Goal: Task Accomplishment & Management: Use online tool/utility

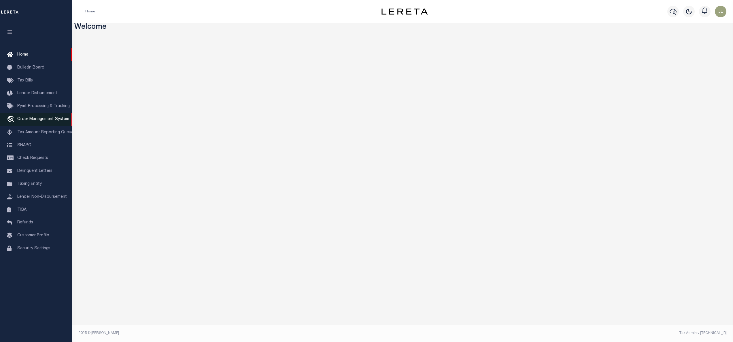
click at [48, 117] on span "Order Management System" at bounding box center [43, 119] width 52 height 4
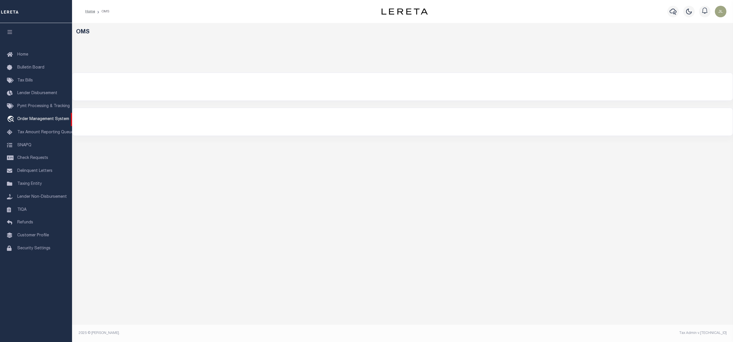
select select "200"
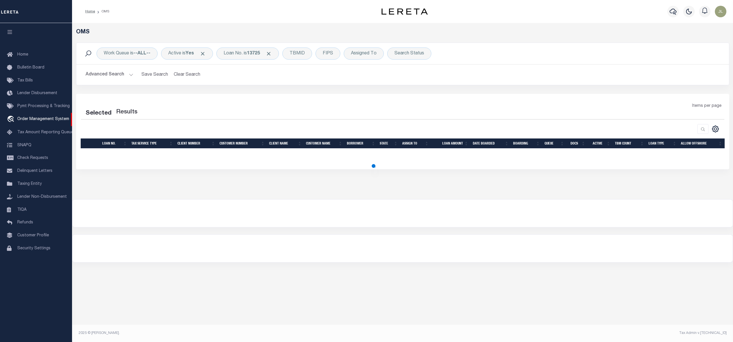
select select "200"
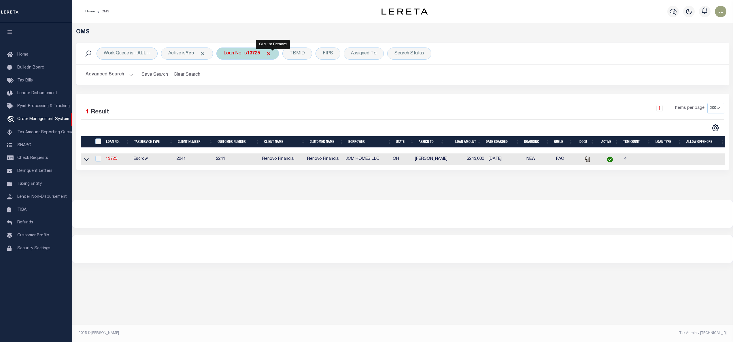
click at [272, 52] on span "Click to Remove" at bounding box center [268, 54] width 6 height 6
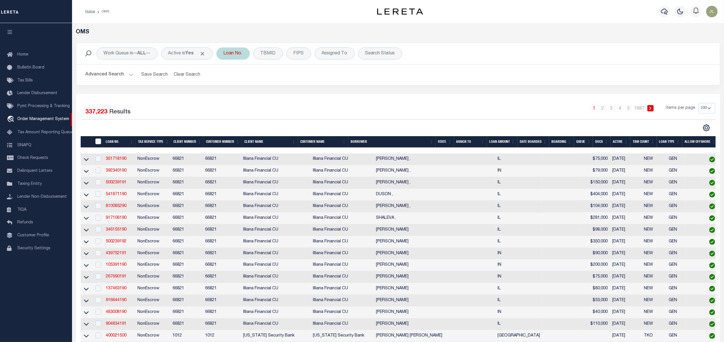
click at [229, 51] on div "Loan No." at bounding box center [232, 54] width 33 height 12
type input "44000000200"
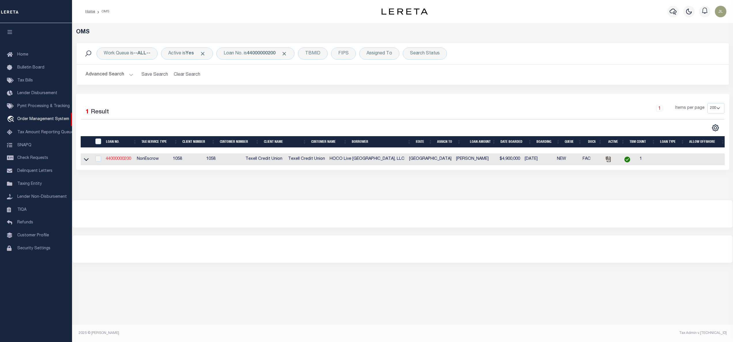
click at [120, 158] on link "44000000200" at bounding box center [118, 159] width 25 height 4
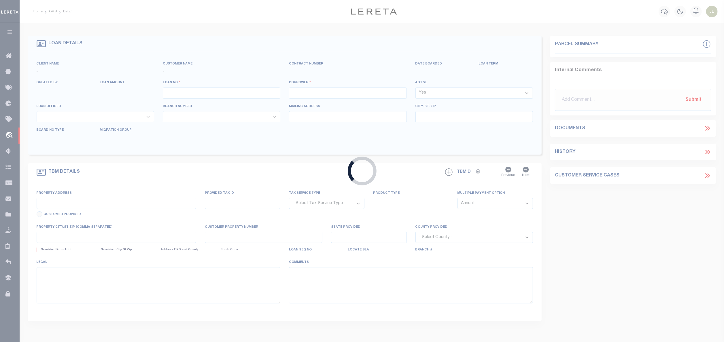
type input "44000000200"
type input "HOCO Live Oak Lake, LLC"
select select
select select "NonEscrow"
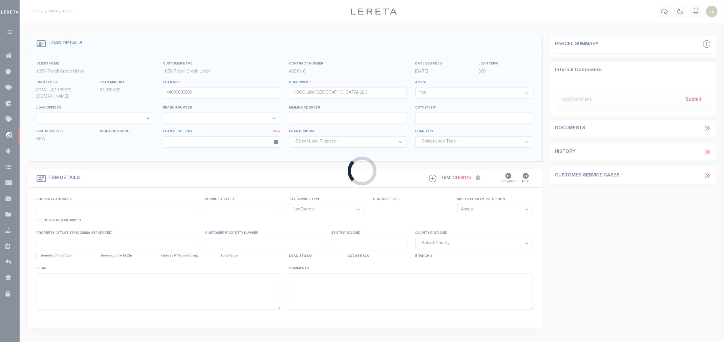
type input "1445 Springs Lake Rd."
select select
type input "Waco TX 76705"
type input "[GEOGRAPHIC_DATA]"
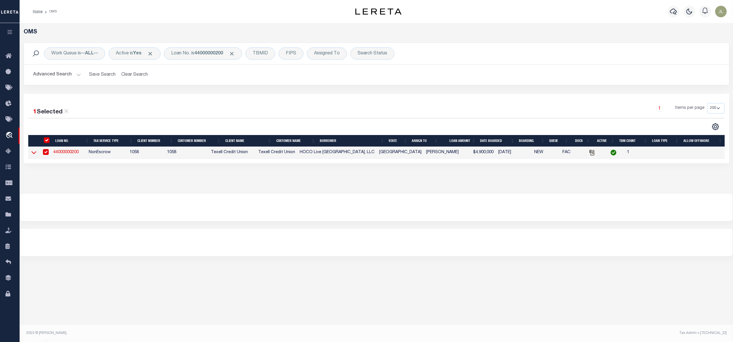
click at [33, 154] on icon at bounding box center [33, 152] width 5 height 3
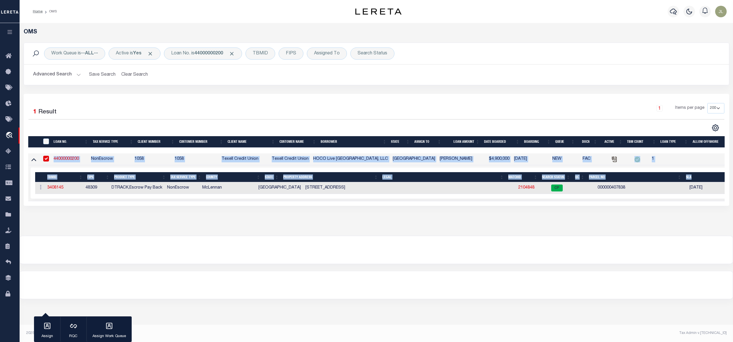
drag, startPoint x: 119, startPoint y: 202, endPoint x: 134, endPoint y: 204, distance: 14.9
click at [134, 201] on div "LOAN NO. Tax Service Type Client Number Customer Number Client Name Customer Na…" at bounding box center [376, 177] width 696 height 48
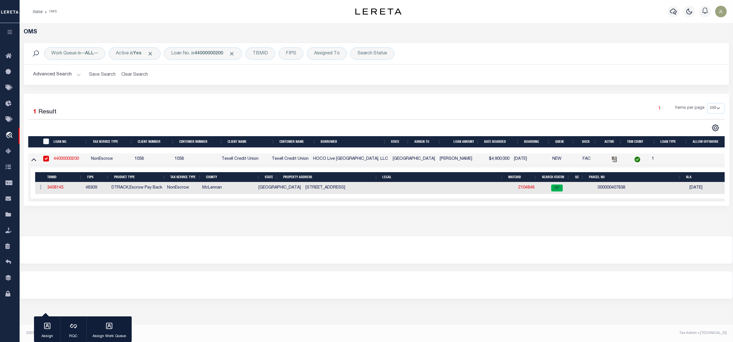
click at [195, 235] on div "OMS Work Queue is --ALL-- Active is Yes Loan No. is 44000000200 TBMID FIPS Assi…" at bounding box center [376, 129] width 713 height 213
click at [518, 187] on link "2104848" at bounding box center [526, 188] width 16 height 4
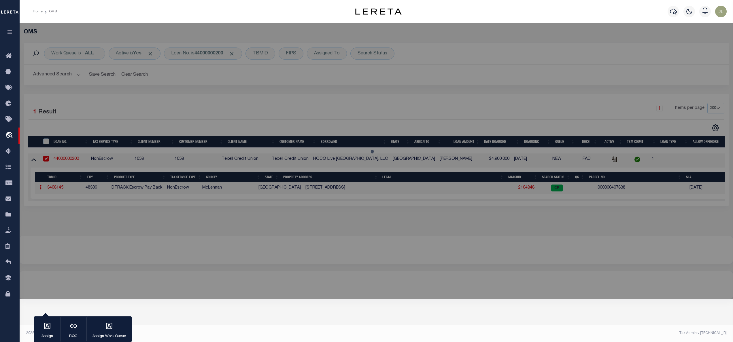
checkbox input "false"
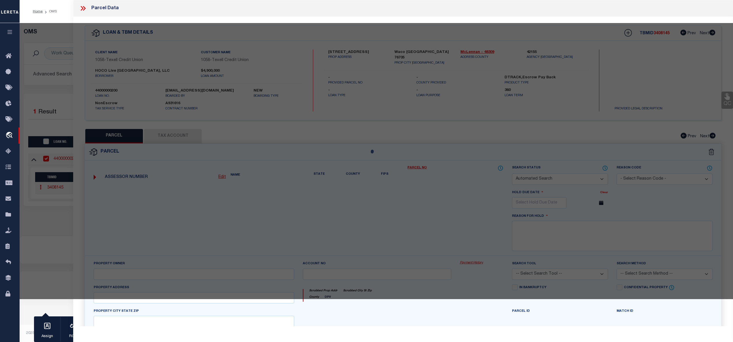
select select "CP"
type input "HOCO LIVE OAK LAKE LLC"
select select "AGW"
select select
type input "1445 SPRING LAKE RD"
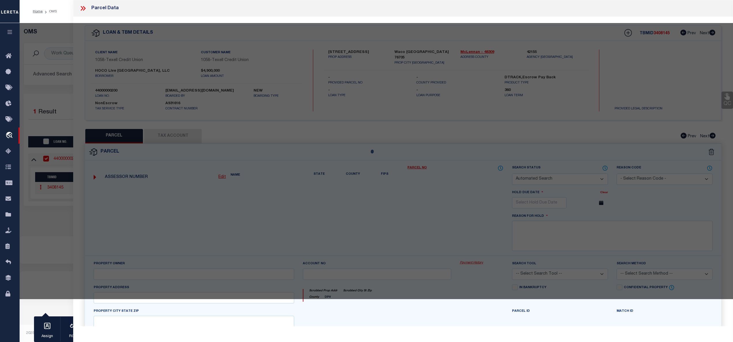
type input "WACO, TX 76705"
type textarea "EATON A P (A-324) 0.64 Ac, MOORE MORRIS (A-28) 4.52 Ac, Total 5.16 Ac"
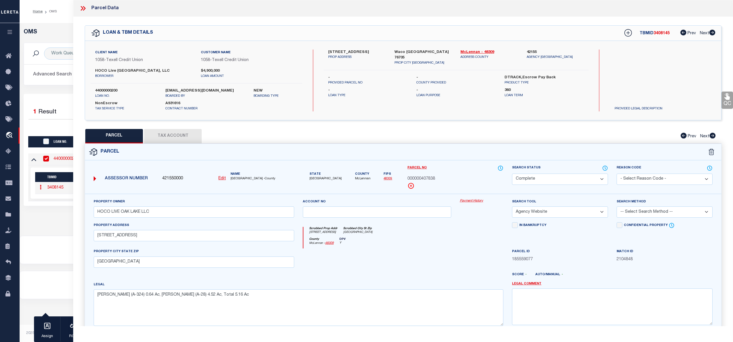
click at [464, 203] on link "Payment History" at bounding box center [481, 201] width 43 height 5
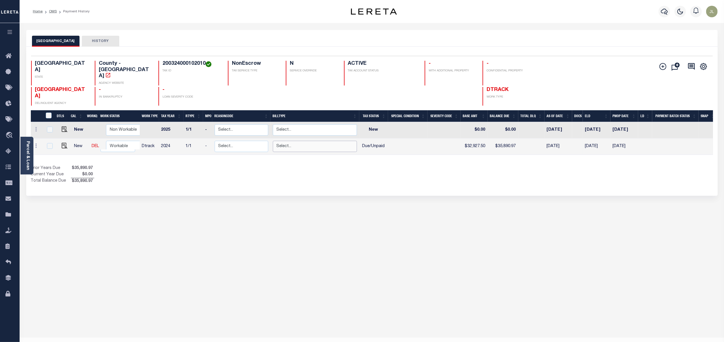
click at [337, 141] on select "Select... Regular Delinquent Supplemental Corrected/Adjusted Bill - Re-Report C…" at bounding box center [315, 146] width 84 height 11
checkbox input "true"
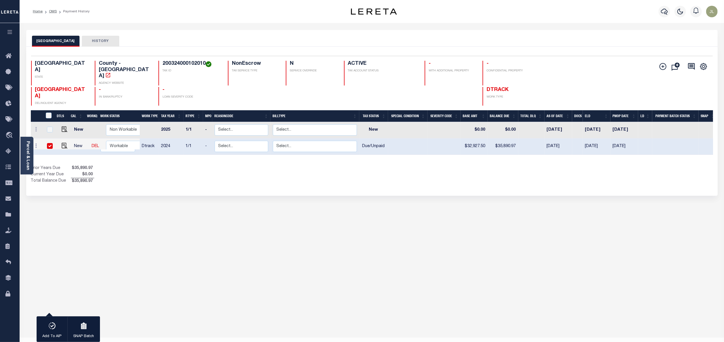
click at [484, 290] on div "MCLENNAN COUNTY HISTORY 1 Selected 2 1" at bounding box center [372, 192] width 700 height 325
click at [62, 143] on img "" at bounding box center [65, 146] width 6 height 6
checkbox input "false"
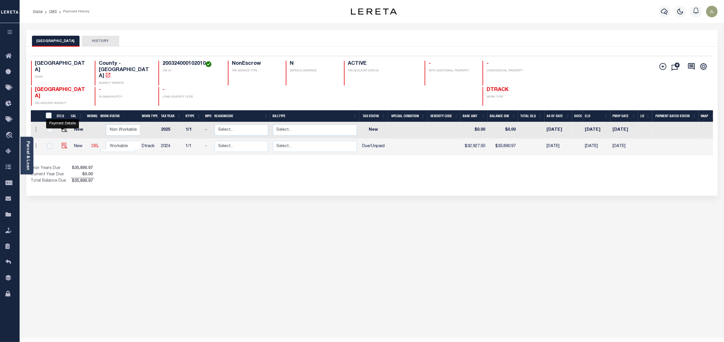
click at [62, 143] on img "" at bounding box center [65, 146] width 6 height 6
checkbox input "true"
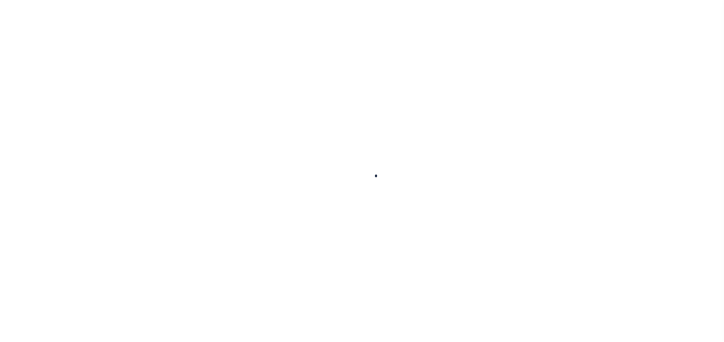
checkbox input "false"
type input "03/24/2025"
select select "DUE"
type input "$32,927.5"
type input "$2,963.47"
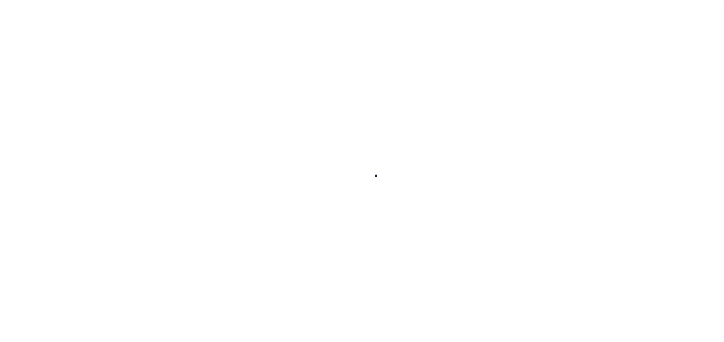
type input "$35,890.97"
select select "DUE"
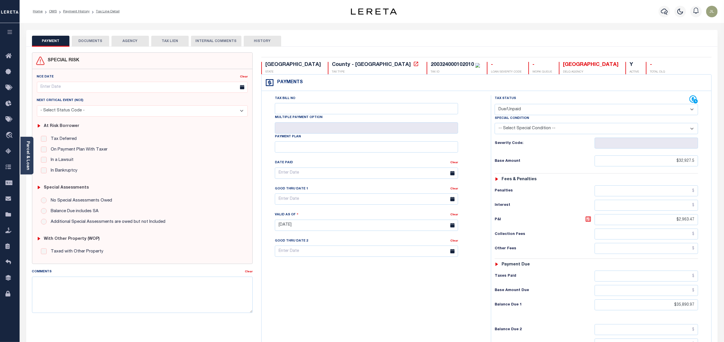
click at [94, 43] on button "DOCUMENTS" at bounding box center [90, 41] width 37 height 11
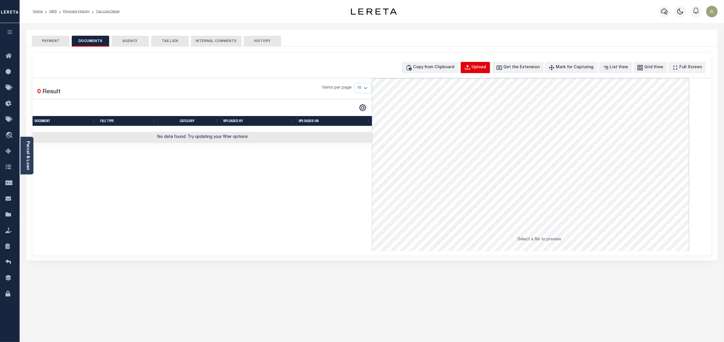
click at [486, 67] on div "Upload" at bounding box center [479, 68] width 14 height 6
select select "POP"
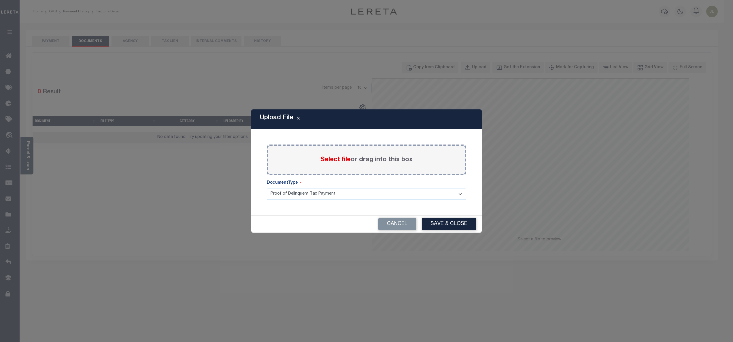
click at [367, 159] on label "Select file or drag into this box" at bounding box center [366, 160] width 92 height 10
click at [0, 0] on input "Select file or drag into this box" at bounding box center [0, 0] width 0 height 0
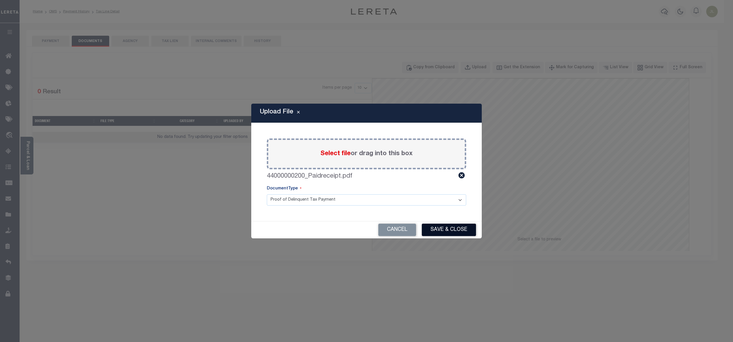
click at [462, 232] on button "Save & Close" at bounding box center [449, 230] width 54 height 12
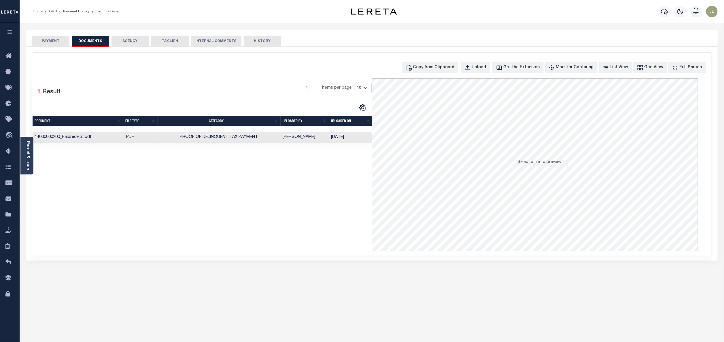
click at [293, 138] on td "Lizen, Jackson" at bounding box center [304, 137] width 48 height 11
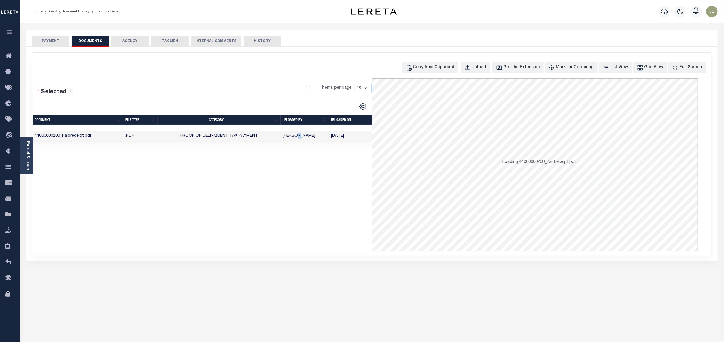
click at [293, 138] on td "Lizen, Jackson" at bounding box center [304, 136] width 48 height 11
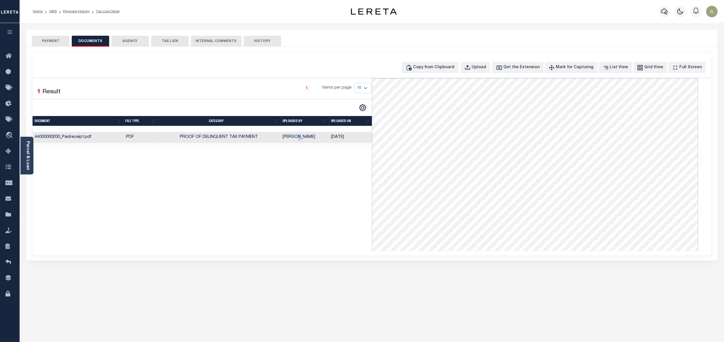
click at [48, 39] on button "PAYMENT" at bounding box center [50, 41] width 37 height 11
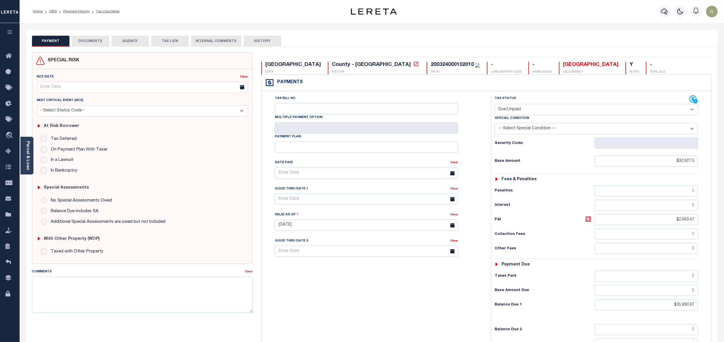
click at [521, 108] on select "- Select Status Code - Open Due/Unpaid Paid Incomplete No Tax Due Internal Refu…" at bounding box center [596, 109] width 204 height 11
select select "PYD"
click at [494, 105] on select "- Select Status Code - Open Due/Unpaid Paid Incomplete No Tax Due Internal Refu…" at bounding box center [596, 109] width 204 height 11
type input "10/06/2025"
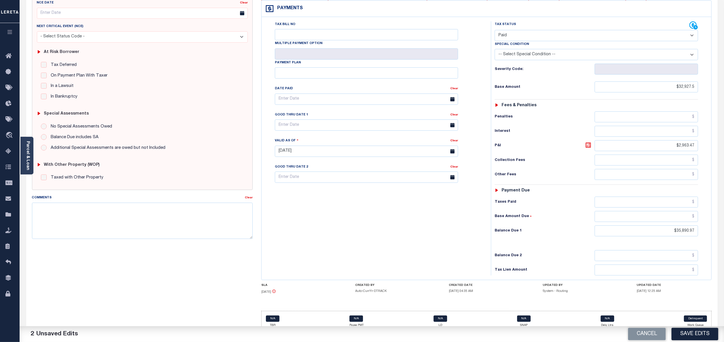
scroll to position [84, 0]
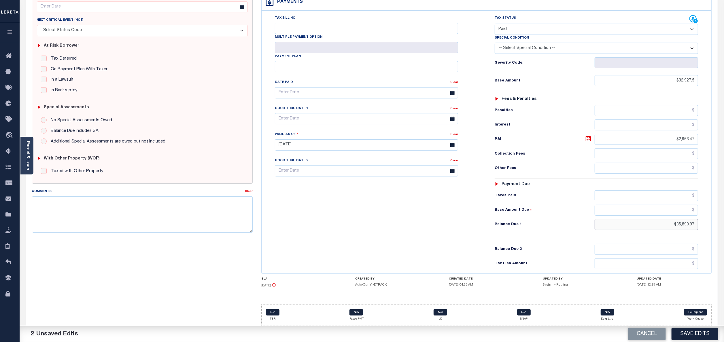
click at [681, 228] on input "$35,890.97" at bounding box center [646, 224] width 104 height 11
click at [681, 225] on input "$35,890.97" at bounding box center [646, 224] width 104 height 11
type input "$"
type input "$0.00"
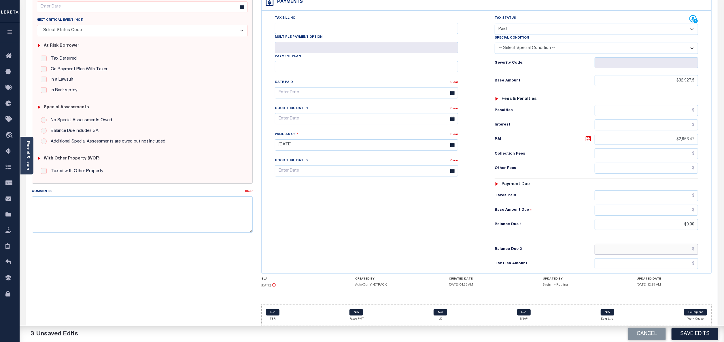
click at [668, 244] on input "text" at bounding box center [646, 249] width 104 height 11
click at [718, 264] on div "PAYMENT 3 DOCUMENTS AGENCY DELINQUENT PAYEE" at bounding box center [372, 146] width 700 height 392
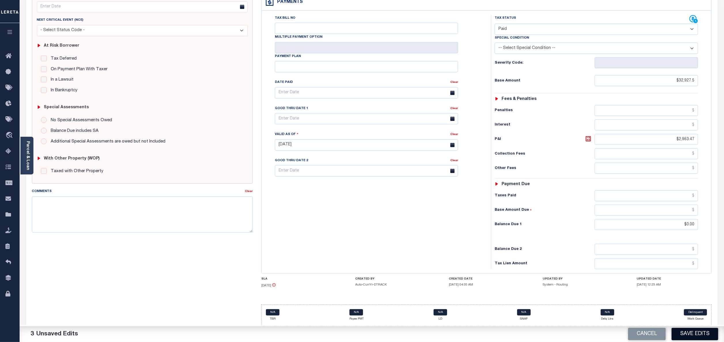
click at [689, 334] on button "Save Edits" at bounding box center [694, 334] width 47 height 12
checkbox input "false"
type input "$32,927.5"
type input "$2,963.47"
type input "$0"
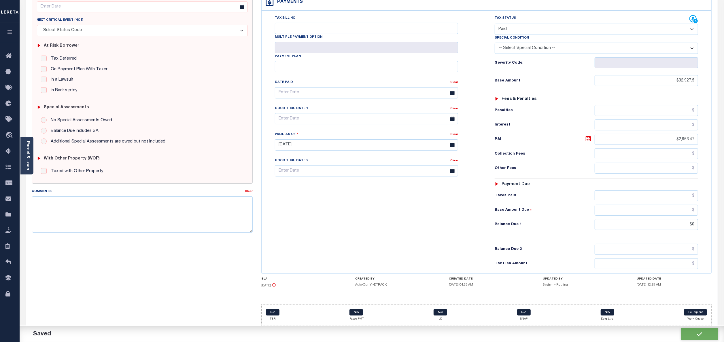
scroll to position [84, 0]
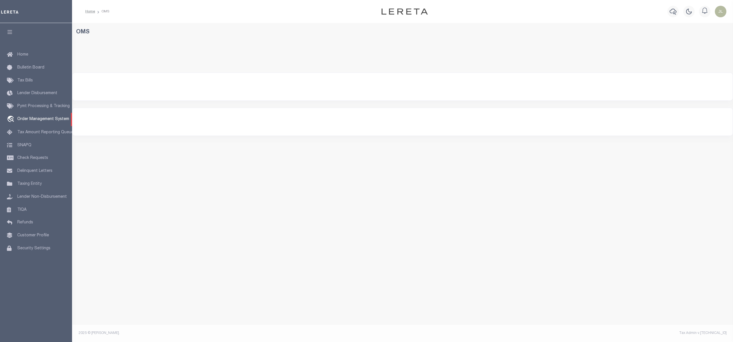
select select "200"
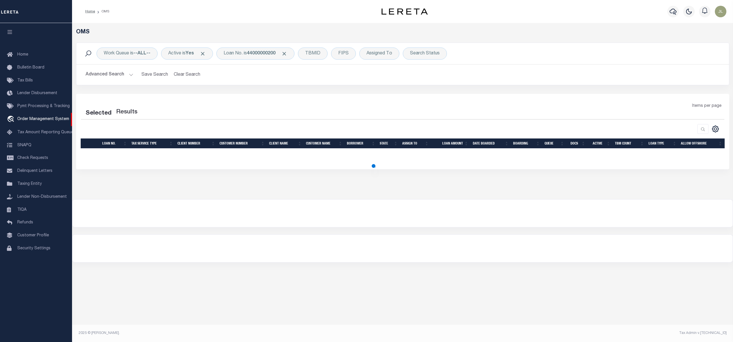
select select "200"
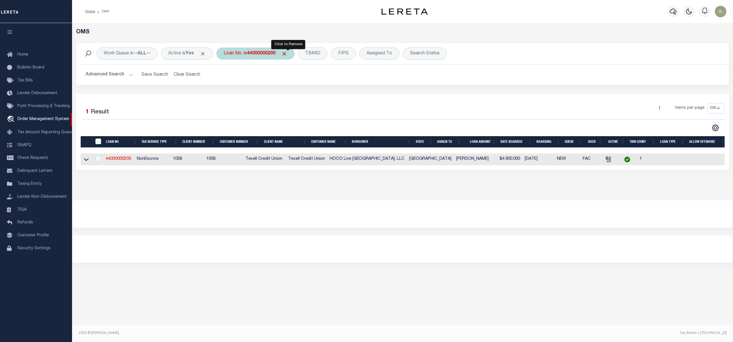
click at [287, 53] on span "Click to Remove" at bounding box center [284, 54] width 6 height 6
click at [234, 49] on div "Loan No." at bounding box center [232, 54] width 33 height 12
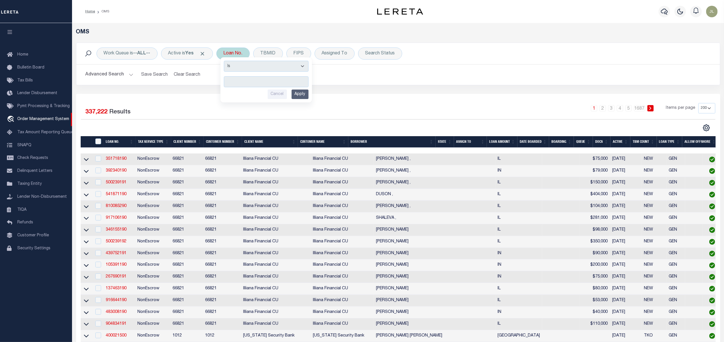
click at [238, 51] on div "Loan No. Is Contains Cancel Apply" at bounding box center [232, 54] width 33 height 12
type input "24059ND"
click at [299, 92] on input "Apply" at bounding box center [299, 95] width 17 height 10
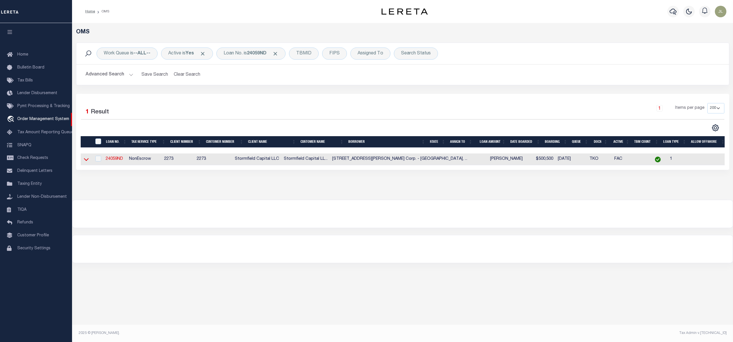
click at [86, 160] on icon at bounding box center [86, 159] width 5 height 6
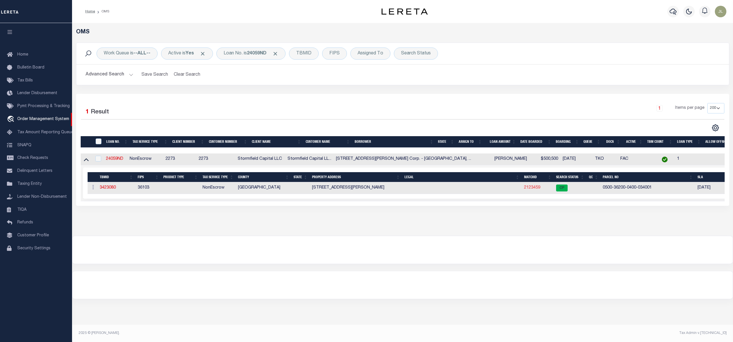
click at [531, 188] on link "2123459" at bounding box center [532, 188] width 16 height 4
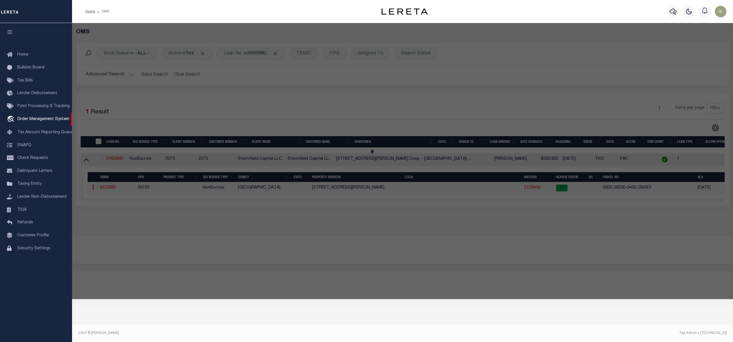
checkbox input "false"
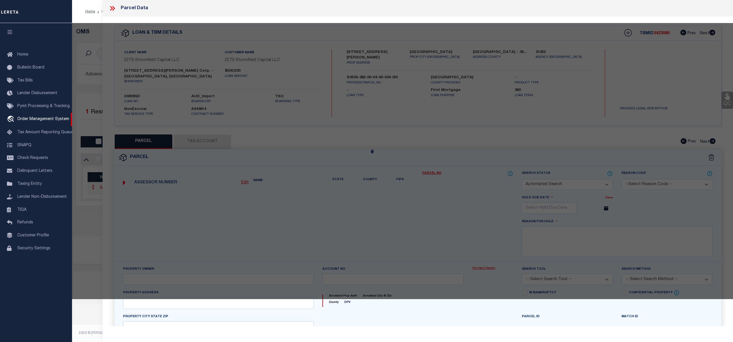
select select "CP"
type input "720 [PERSON_NAME] ROAD CORP"
select select
type input "[STREET_ADDRESS][PERSON_NAME]"
checkbox input "false"
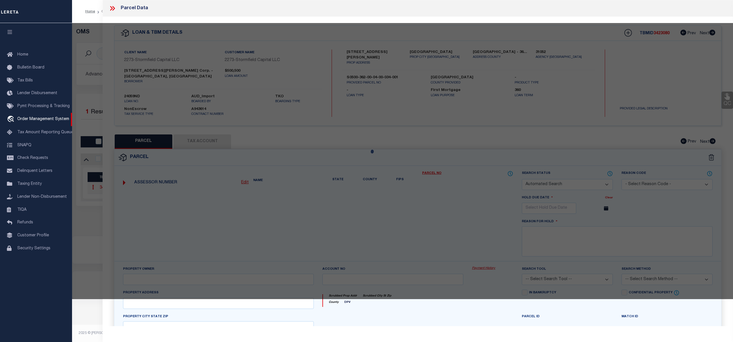
type input "WEST ISLIP NY 11795"
type textarea "ACRE CALULATED 0.33 Tax Map Number: 0500362000400034001"
type textarea "Information Only - Installment Tax Years Based on Agency Review"
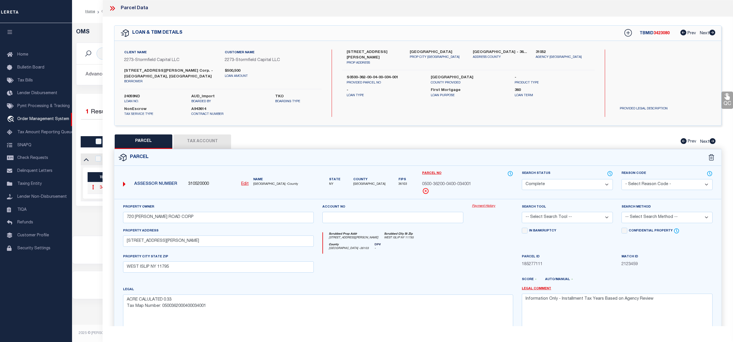
click at [482, 204] on link "Payment History" at bounding box center [492, 206] width 41 height 5
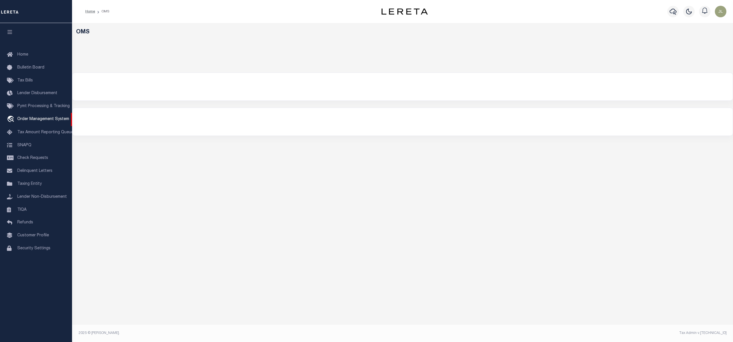
select select "200"
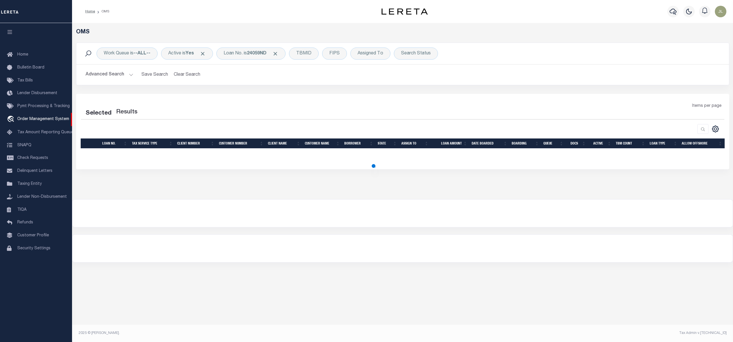
select select "200"
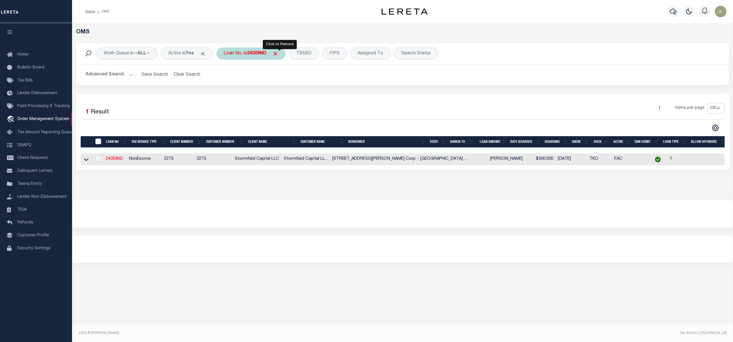
click at [278, 54] on span "Click to Remove" at bounding box center [275, 54] width 6 height 6
click at [232, 54] on div "Loan No." at bounding box center [232, 54] width 33 height 12
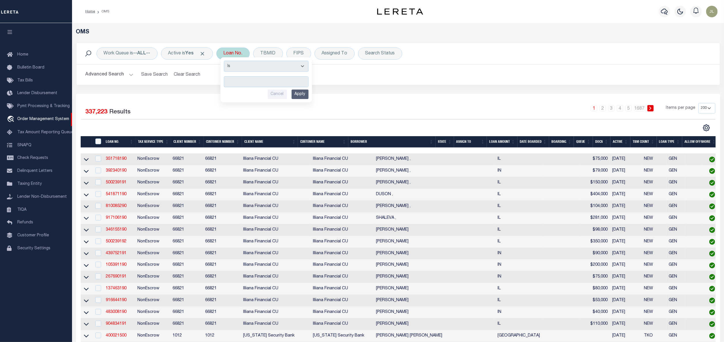
click at [232, 54] on div "Loan No. Is Contains Cancel Apply" at bounding box center [232, 54] width 33 height 12
type input "11604046"
click at [306, 97] on input "Apply" at bounding box center [299, 95] width 17 height 10
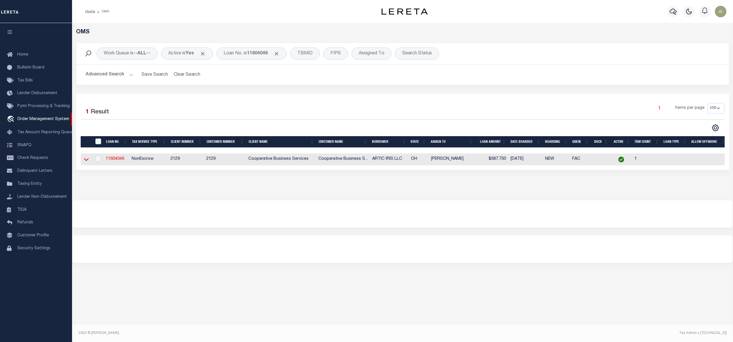
click at [86, 161] on icon at bounding box center [86, 159] width 5 height 3
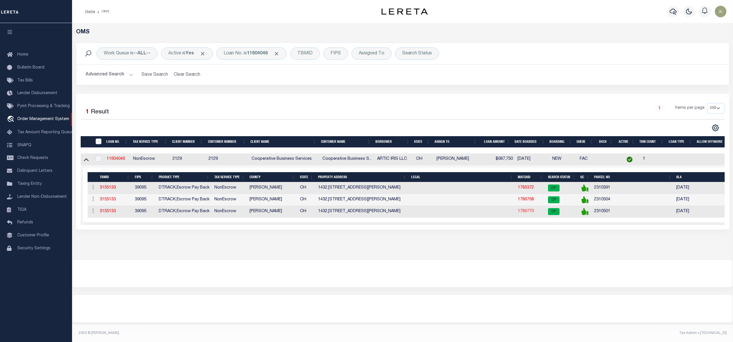
click at [528, 213] on link "1786770" at bounding box center [525, 211] width 16 height 4
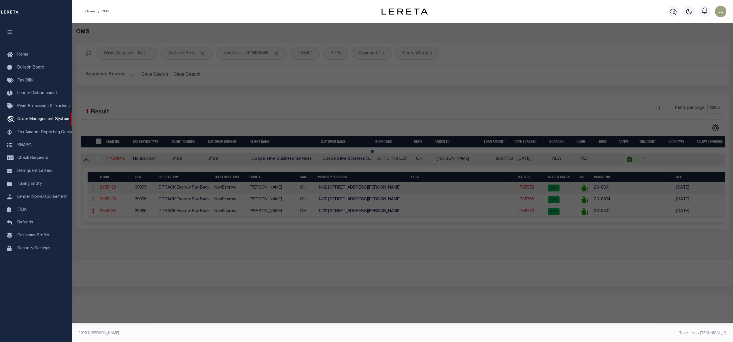
select select "AS"
checkbox input "false"
select select "CP"
type input "ARCTIC IRIS LLC"
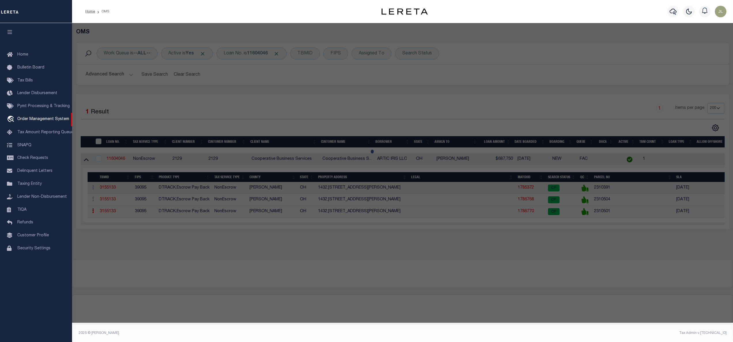
select select
type input "[STREET_ADDRESS][PERSON_NAME]"
checkbox input "false"
type input "TOLEDO OH 43612"
type textarea "BROOKE PARK PLAT 2 LOT 26"
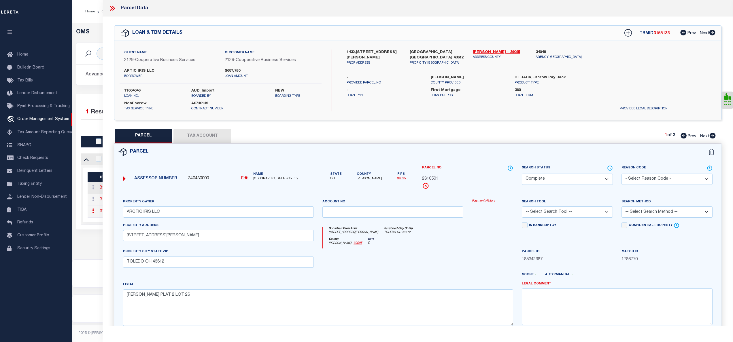
click at [477, 199] on div "Property Owner ARCTIC IRIS LLC Account no Payment History Search Tool -- Select…" at bounding box center [417, 269] width 606 height 151
click at [477, 200] on link "Payment History" at bounding box center [492, 201] width 41 height 5
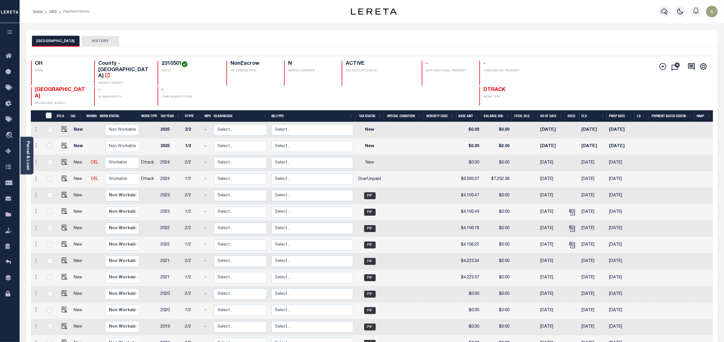
click at [162, 63] on h4 "2310501" at bounding box center [191, 64] width 58 height 6
copy h4 "2310501"
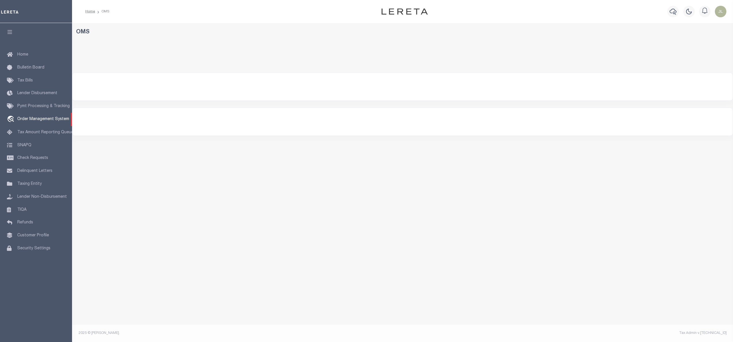
select select "200"
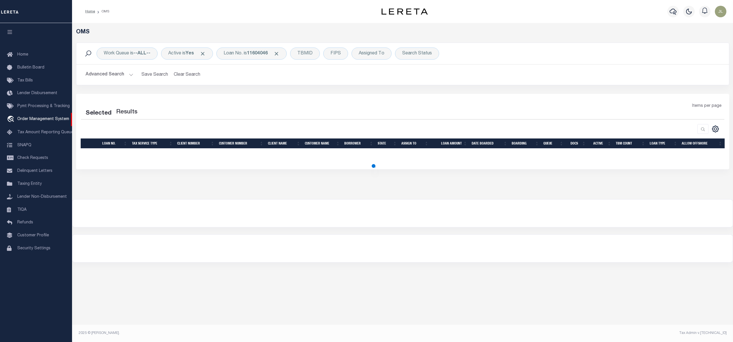
select select "200"
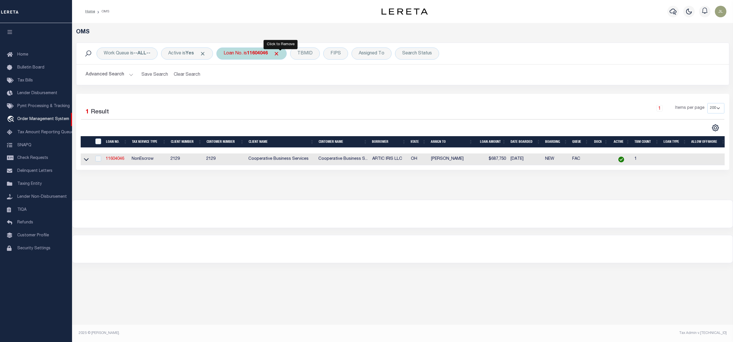
click at [279, 54] on span "Click to Remove" at bounding box center [276, 54] width 6 height 6
click at [230, 55] on div "Loan No." at bounding box center [232, 54] width 33 height 12
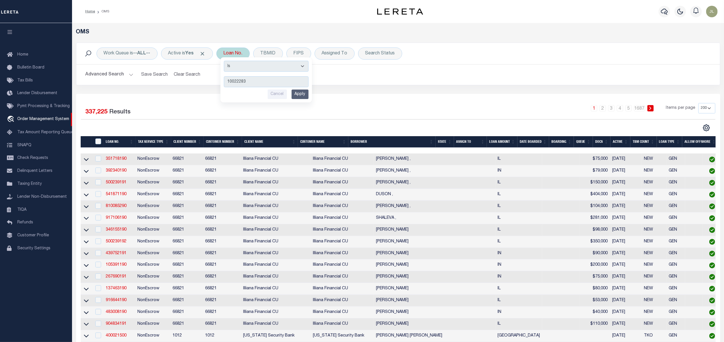
type input "10022283"
click at [307, 94] on input "Apply" at bounding box center [299, 95] width 17 height 10
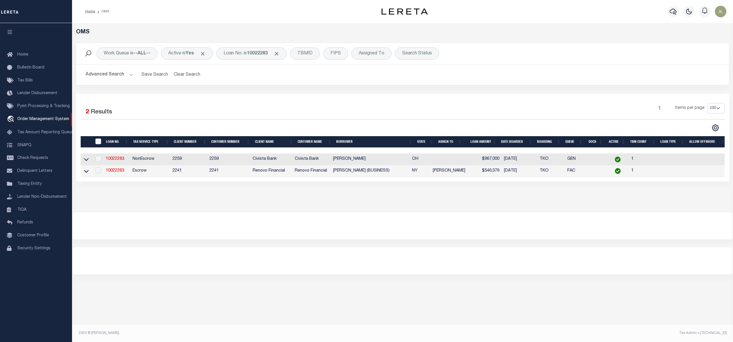
drag, startPoint x: 572, startPoint y: 177, endPoint x: 595, endPoint y: 179, distance: 22.8
click at [595, 177] on tr "10022283 Escrow 2241 2241 Renovo Financial Renovo Financial RICARDO A LINARES (…" at bounding box center [404, 171] width 646 height 12
click at [88, 170] on icon at bounding box center [86, 171] width 5 height 6
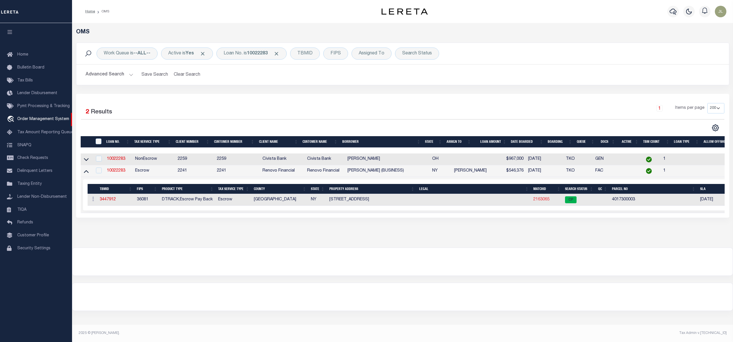
click at [544, 200] on link "2163065" at bounding box center [541, 200] width 16 height 4
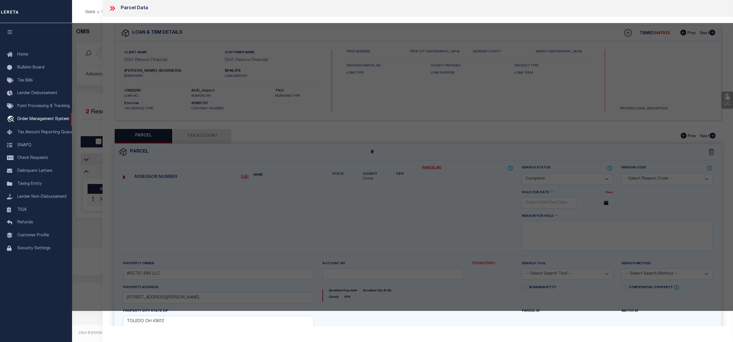
select select "AS"
checkbox input "false"
select select "CP"
type input "LINARES, RICARDO A"
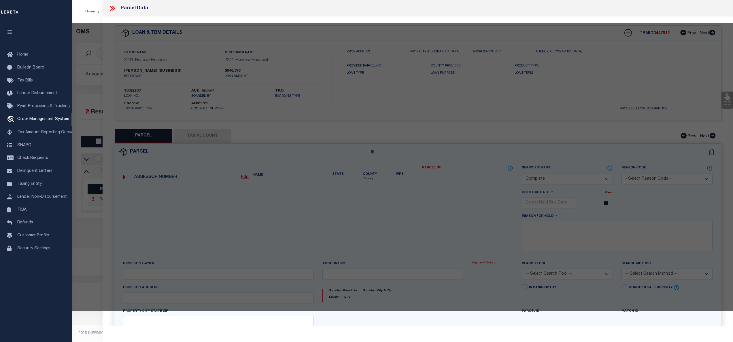
select select "AGW"
select select "ADD"
type input "96 -08 34 AVENUE"
type input "[GEOGRAPHIC_DATA], NY 11368"
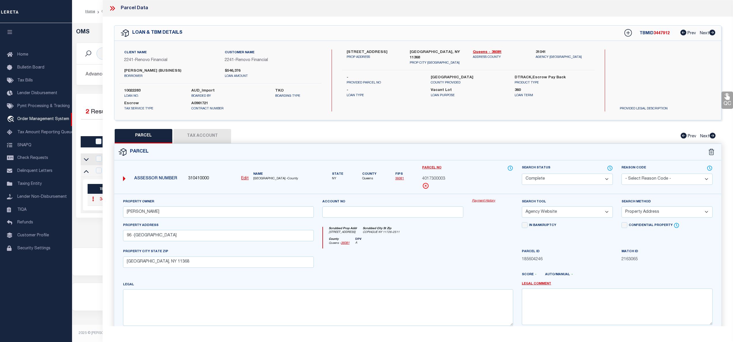
click at [484, 202] on link "Payment History" at bounding box center [492, 201] width 41 height 5
drag, startPoint x: 375, startPoint y: 51, endPoint x: 343, endPoint y: 50, distance: 31.4
click at [343, 50] on div "9608 34th Ave PROP ADDRESS" at bounding box center [373, 58] width 63 height 16
copy label "[STREET_ADDRESS]"
click at [433, 175] on div "Parcel No 4017300003" at bounding box center [467, 177] width 91 height 24
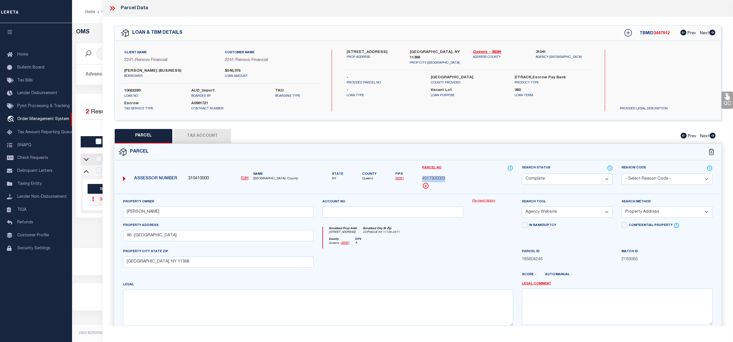
click at [433, 175] on div "Parcel No 4017300003" at bounding box center [467, 177] width 91 height 24
copy span "4017300003"
click at [203, 136] on button "Tax Account" at bounding box center [202, 136] width 58 height 14
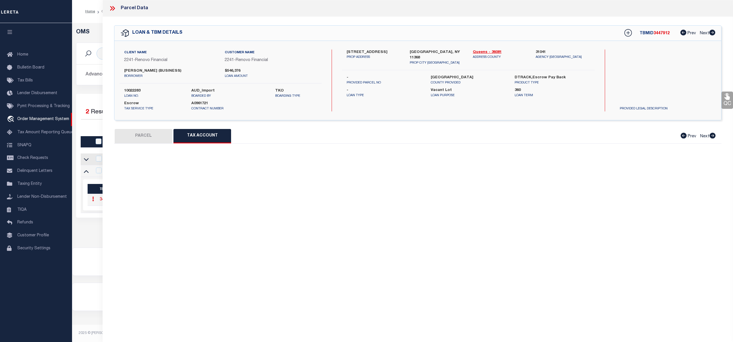
select select "100"
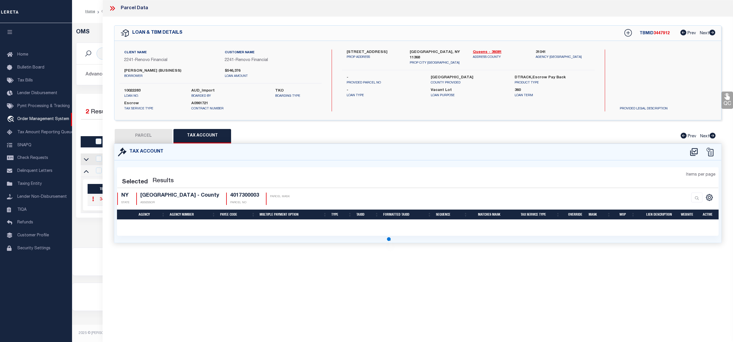
select select "100"
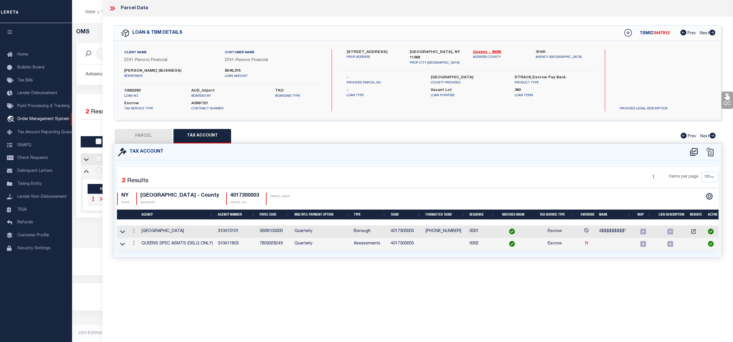
scroll to position [0, 2]
drag, startPoint x: 451, startPoint y: 230, endPoint x: 422, endPoint y: 229, distance: 29.1
click at [422, 229] on td "4-01730-0003" at bounding box center [443, 231] width 44 height 12
copy td "4-01730-0003"
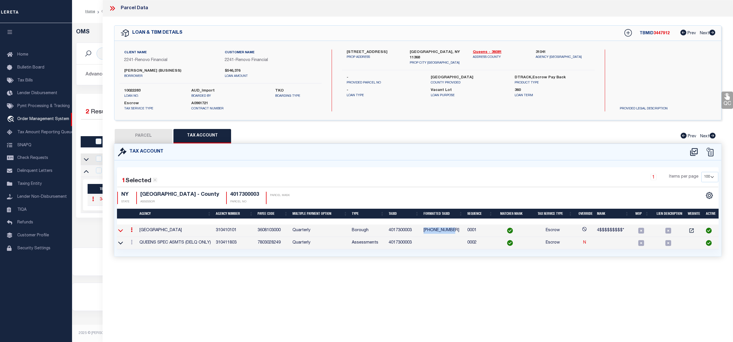
click at [121, 233] on icon at bounding box center [120, 230] width 5 height 6
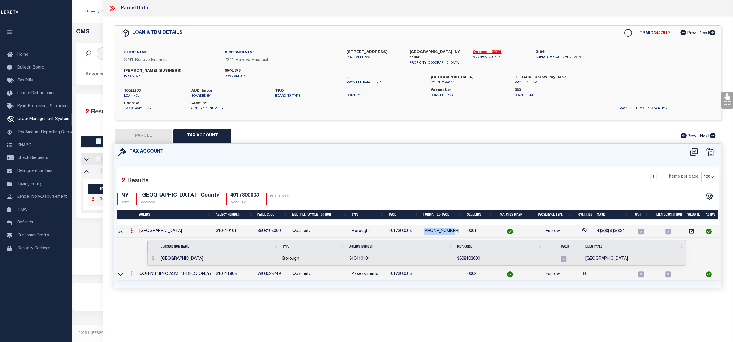
click at [121, 233] on icon at bounding box center [120, 232] width 5 height 3
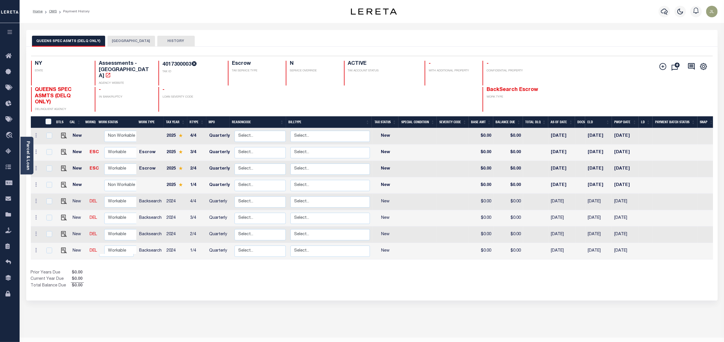
click at [123, 43] on button "QUEENS CITY" at bounding box center [131, 41] width 48 height 11
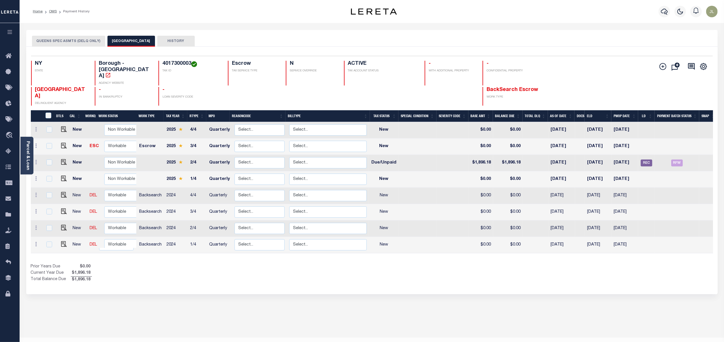
click at [69, 40] on button "QUEENS SPEC ASMTS (DELQ ONLY)" at bounding box center [68, 41] width 73 height 11
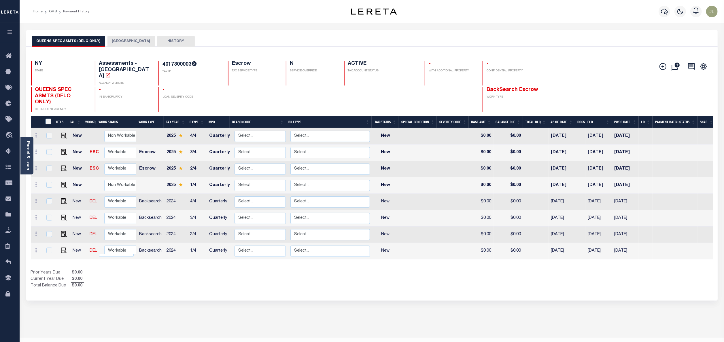
click at [117, 43] on button "[GEOGRAPHIC_DATA]" at bounding box center [131, 41] width 48 height 11
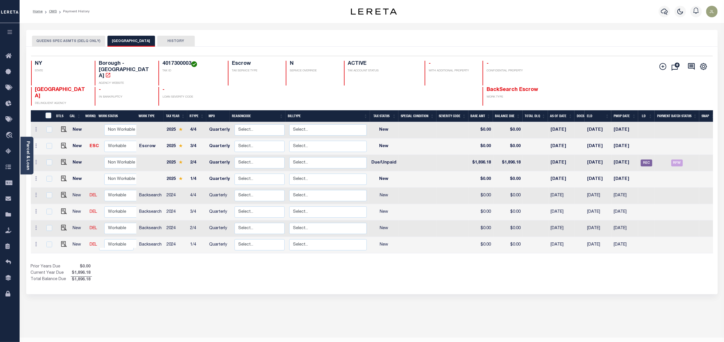
click at [164, 64] on h4 "4017300003" at bounding box center [191, 64] width 58 height 6
copy h4 "4017300003"
click at [84, 41] on button "QUEENS SPEC ASMTS (DELQ ONLY)" at bounding box center [68, 41] width 73 height 11
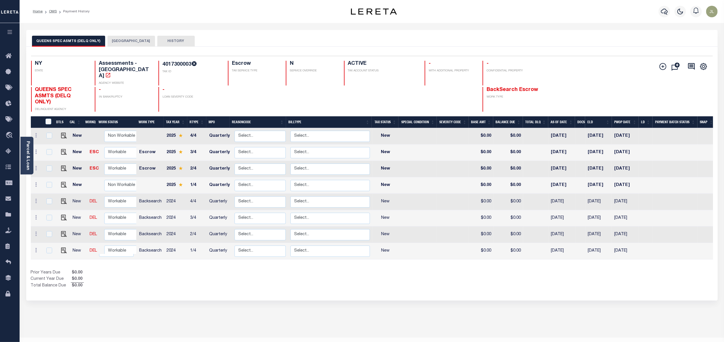
click at [129, 43] on button "[GEOGRAPHIC_DATA]" at bounding box center [131, 41] width 48 height 11
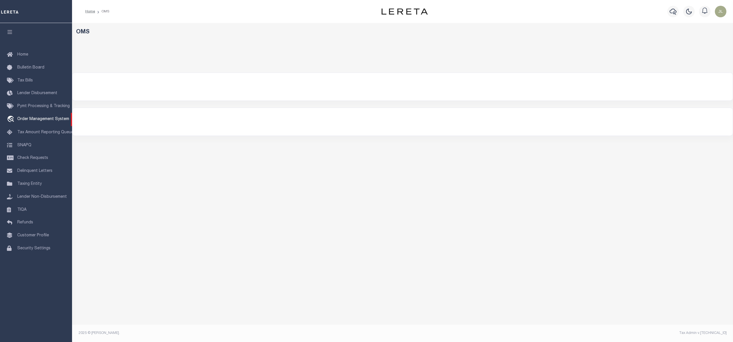
select select "200"
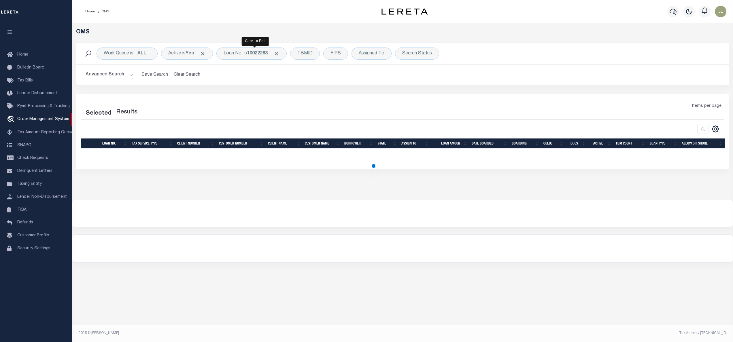
select select "200"
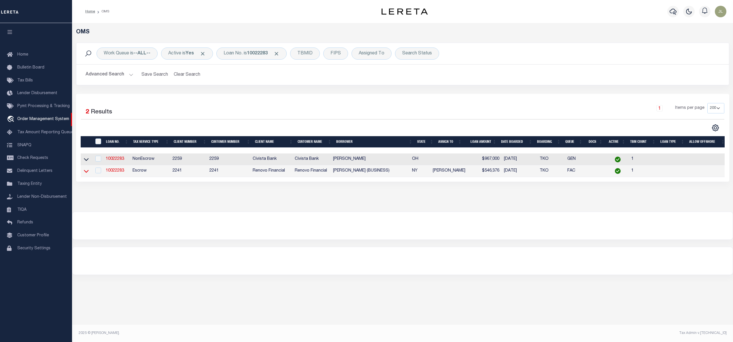
click at [86, 172] on icon at bounding box center [86, 171] width 5 height 6
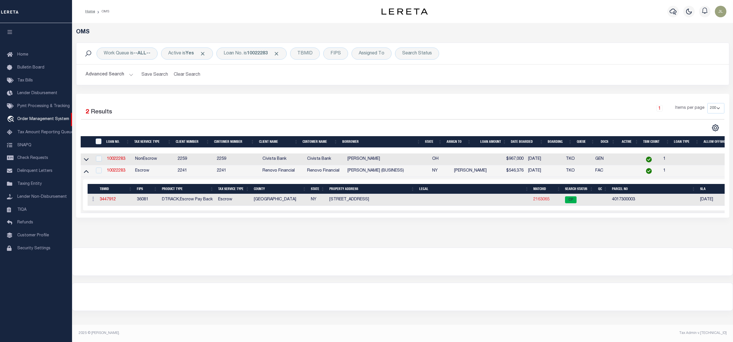
click at [540, 200] on link "2163065" at bounding box center [541, 200] width 16 height 4
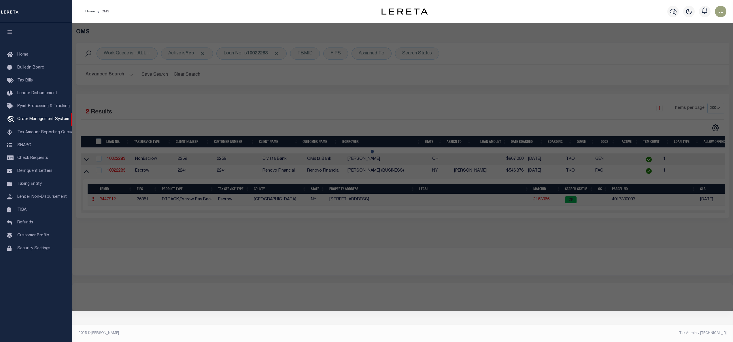
checkbox input "false"
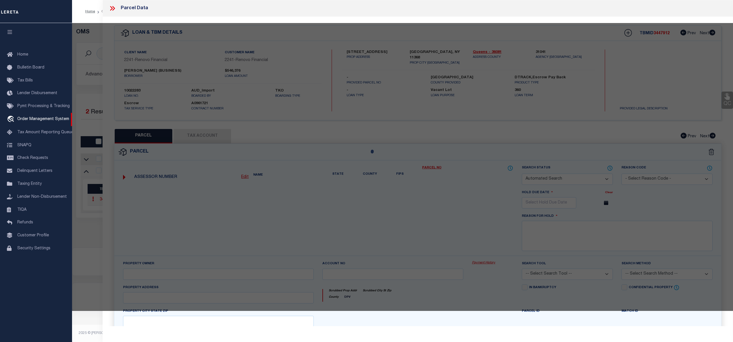
select select "CP"
type input "[PERSON_NAME]"
select select "AGW"
select select "ADD"
type input "96 -[GEOGRAPHIC_DATA]"
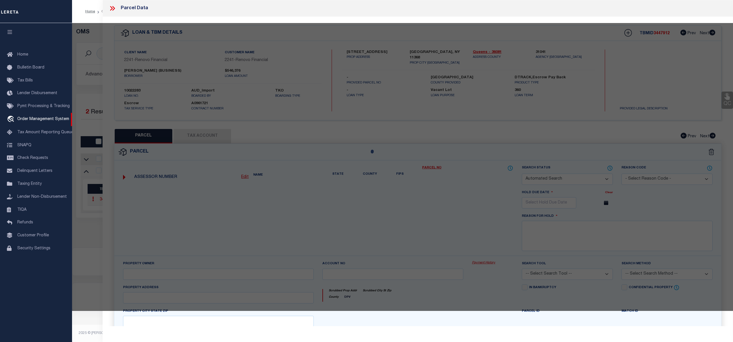
type input "[GEOGRAPHIC_DATA], NY 11368"
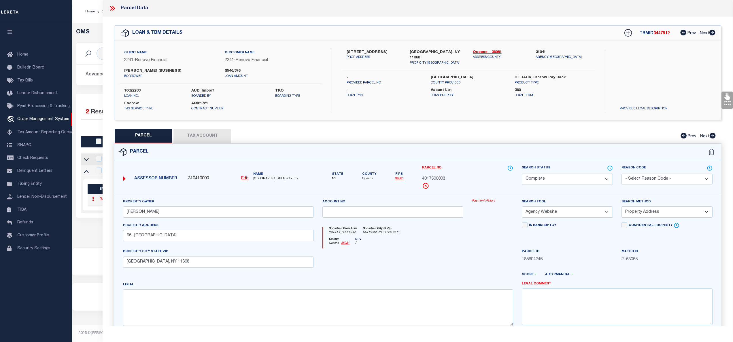
click at [478, 200] on link "Payment History" at bounding box center [492, 201] width 41 height 5
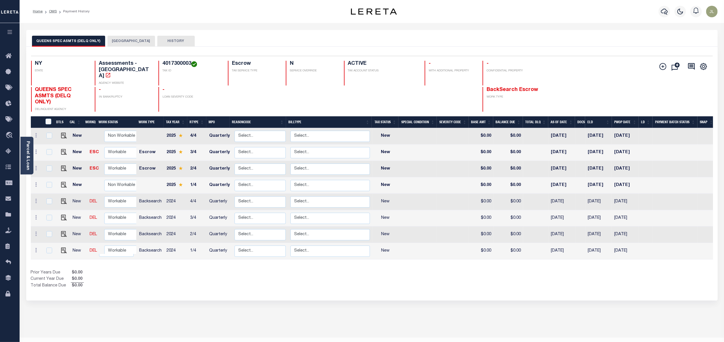
click at [126, 33] on div "QUEENS SPEC ASMTS (DELQ ONLY) QUEENS CITY HISTORY" at bounding box center [371, 38] width 691 height 17
click at [124, 38] on button "[GEOGRAPHIC_DATA]" at bounding box center [131, 41] width 48 height 11
